Goal: Task Accomplishment & Management: Manage account settings

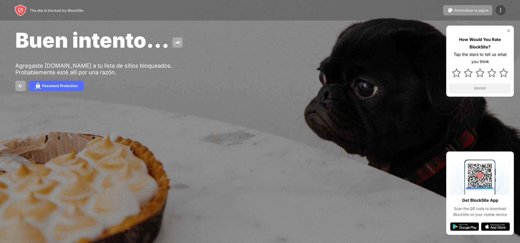
click at [501, 9] on img at bounding box center [500, 10] width 6 height 6
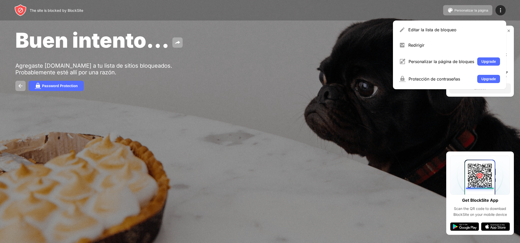
click at [442, 31] on div "Editar la lista de bloqueo" at bounding box center [454, 29] width 92 height 5
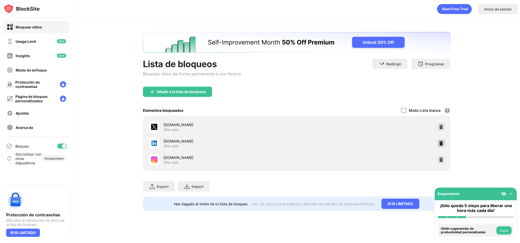
click at [442, 144] on img at bounding box center [440, 143] width 5 height 5
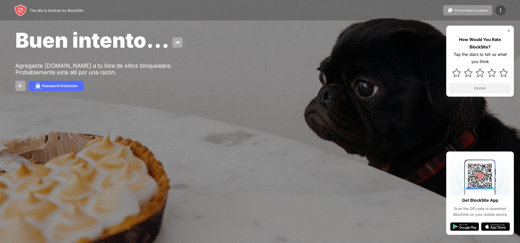
click at [499, 8] on img at bounding box center [500, 10] width 6 height 6
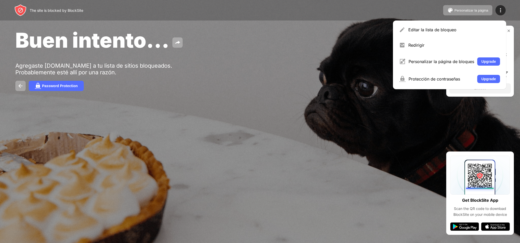
click at [431, 29] on div "Editar la lista de bloqueo" at bounding box center [454, 29] width 92 height 5
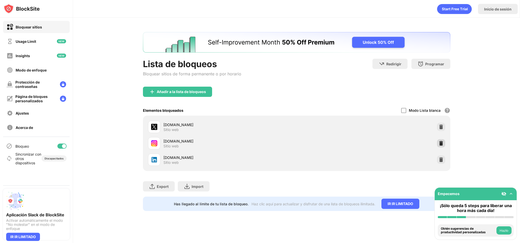
click at [440, 144] on img at bounding box center [440, 143] width 5 height 5
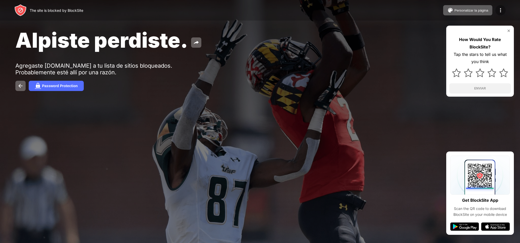
click at [500, 11] on img at bounding box center [500, 10] width 6 height 6
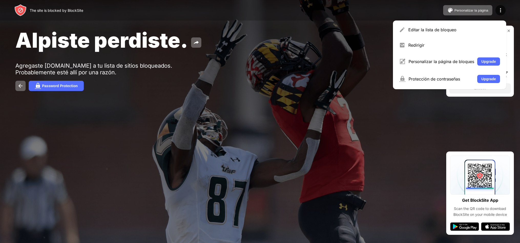
click at [417, 30] on div "Editar la lista de bloqueo" at bounding box center [454, 29] width 92 height 5
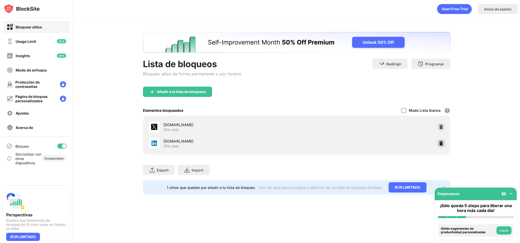
drag, startPoint x: 440, startPoint y: 144, endPoint x: 454, endPoint y: 125, distance: 23.8
click at [440, 144] on img at bounding box center [440, 143] width 5 height 5
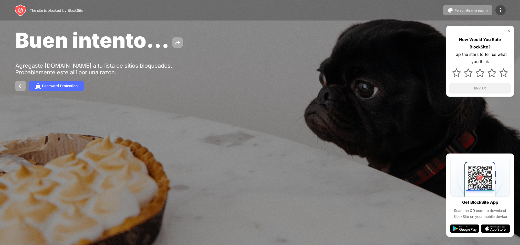
click at [499, 11] on img at bounding box center [500, 10] width 6 height 6
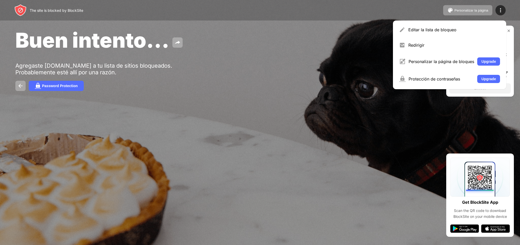
click at [429, 29] on div "Editar la lista de bloqueo" at bounding box center [454, 29] width 92 height 5
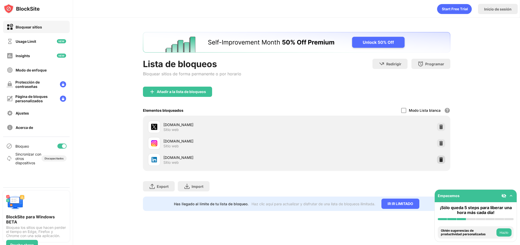
click at [437, 159] on div at bounding box center [441, 159] width 8 height 8
